Goal: Information Seeking & Learning: Learn about a topic

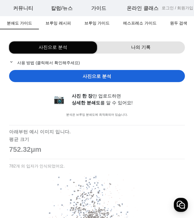
click at [144, 76] on div "사진으로 분석" at bounding box center [97, 76] width 176 height 12
click at [142, 76] on div "사진으로 분석" at bounding box center [97, 76] width 176 height 12
click at [144, 76] on div "사진으로 분석" at bounding box center [97, 76] width 176 height 12
click at [118, 45] on div "나의 기록" at bounding box center [141, 47] width 88 height 12
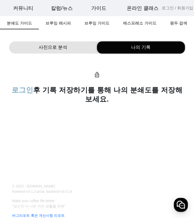
click at [36, 45] on div "사진으로 분석" at bounding box center [53, 47] width 88 height 12
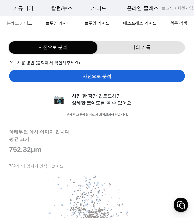
click at [26, 75] on div "사진으로 분석" at bounding box center [97, 76] width 176 height 12
click at [58, 20] on span "브루잉 레시피" at bounding box center [57, 23] width 25 height 12
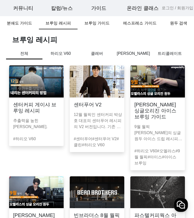
click at [85, 21] on div "브루잉 가이드" at bounding box center [97, 23] width 39 height 12
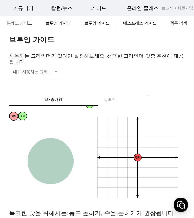
click at [132, 18] on span "에스프레소 가이드" at bounding box center [139, 23] width 33 height 12
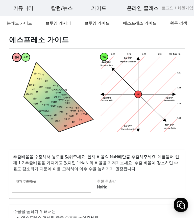
click at [15, 19] on span "분쇄도 가이드" at bounding box center [19, 23] width 25 height 12
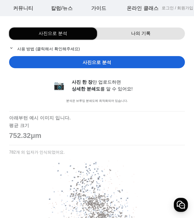
scroll to position [13, 0]
